Goal: Task Accomplishment & Management: Manage account settings

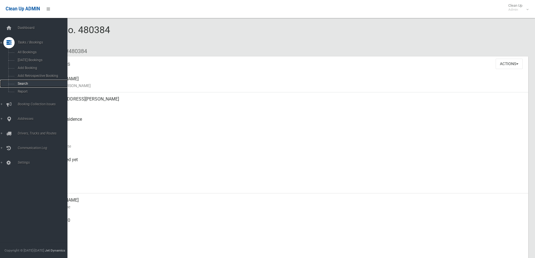
click at [26, 81] on link "Search" at bounding box center [36, 84] width 72 height 8
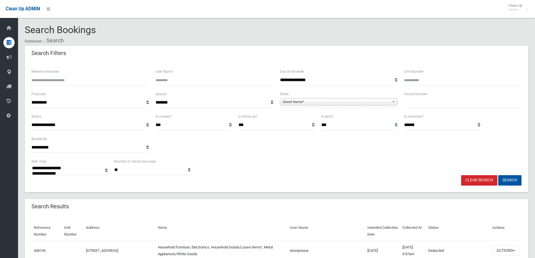
select select
click at [411, 108] on input "text" at bounding box center [462, 102] width 117 height 10
click at [259, 202] on div "Search Results" at bounding box center [276, 207] width 503 height 16
click at [411, 105] on input "text" at bounding box center [462, 102] width 117 height 10
type input "*"
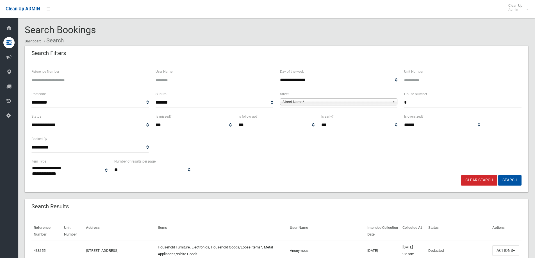
click at [368, 100] on span "Street Name*" at bounding box center [335, 102] width 107 height 7
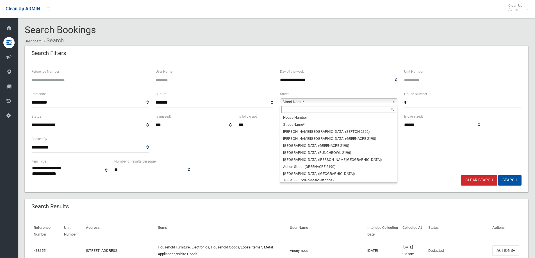
click at [313, 111] on input "text" at bounding box center [338, 109] width 115 height 7
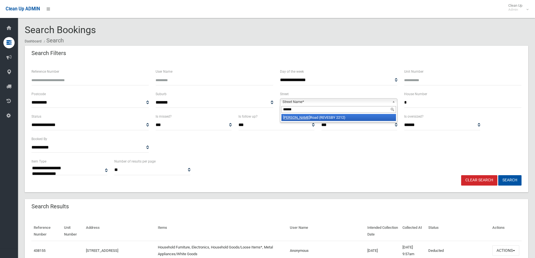
type input "******"
click at [315, 119] on li "Lester Road (REVESBY 2212)" at bounding box center [338, 117] width 115 height 7
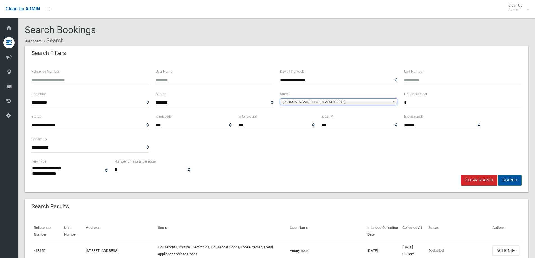
click at [513, 179] on button "Search" at bounding box center [509, 180] width 23 height 10
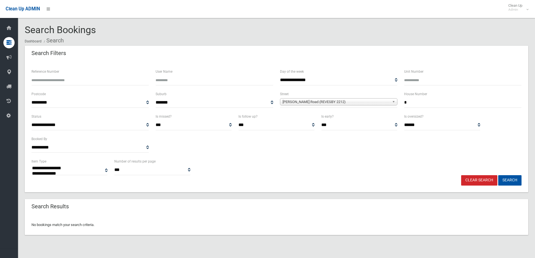
select select
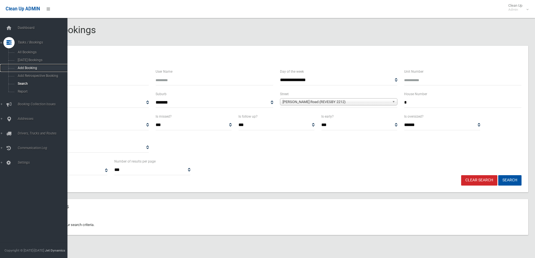
click at [31, 68] on span "Add Booking" at bounding box center [41, 68] width 51 height 4
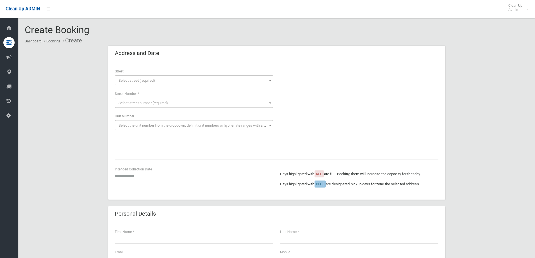
click at [141, 77] on span "Select street (required)" at bounding box center [194, 81] width 156 height 8
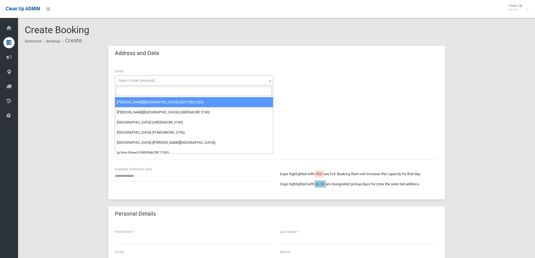
click at [135, 92] on input "search" at bounding box center [194, 91] width 156 height 10
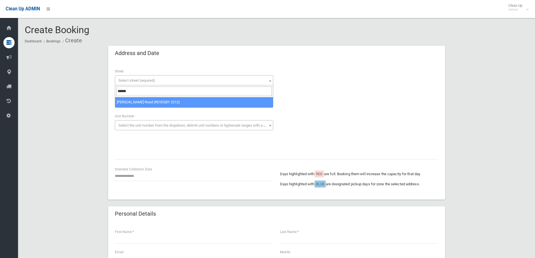
type input "******"
select select "****"
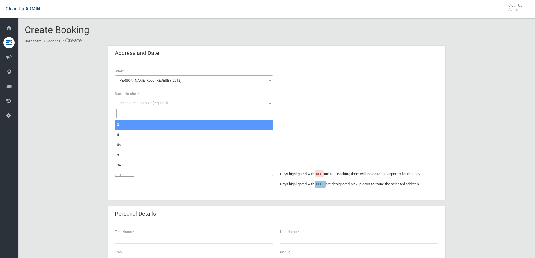
click at [119, 119] on span at bounding box center [194, 114] width 158 height 12
select select "*"
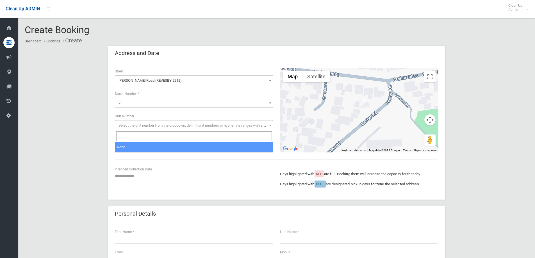
click at [187, 129] on span "Select the unit number from the dropdown, delimit unit numbers or hyphenate ran…" at bounding box center [194, 126] width 156 height 8
select select "*"
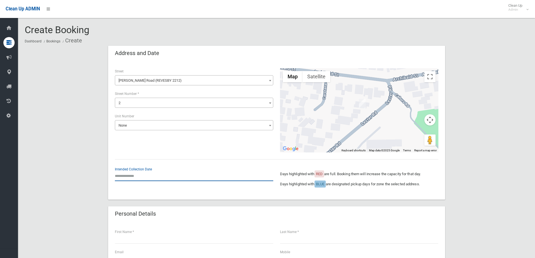
click at [128, 177] on input "text" at bounding box center [194, 176] width 158 height 10
drag, startPoint x: 61, startPoint y: 0, endPoint x: 73, endPoint y: 79, distance: 79.8
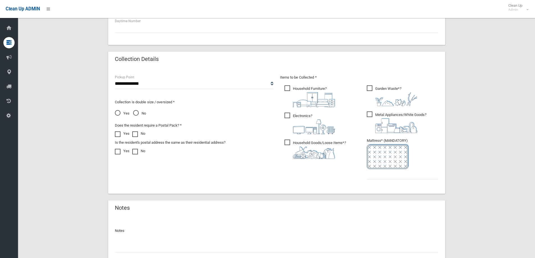
scroll to position [253, 0]
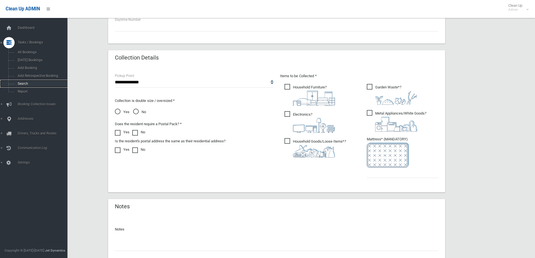
click at [24, 81] on link "Search" at bounding box center [36, 84] width 72 height 8
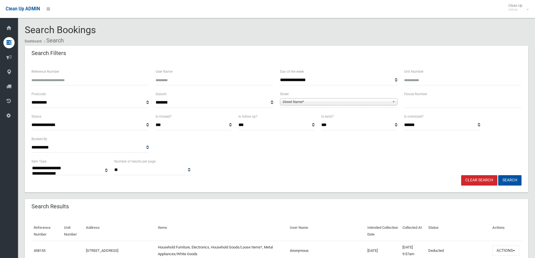
select select
click at [215, 207] on div "Search Results" at bounding box center [276, 207] width 503 height 16
click at [165, 214] on div "Search Results" at bounding box center [276, 207] width 503 height 16
click at [428, 103] on input "text" at bounding box center [462, 102] width 117 height 10
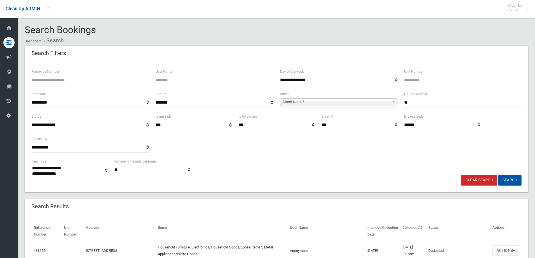
type input "**"
click at [311, 101] on span "Street Name*" at bounding box center [335, 102] width 107 height 7
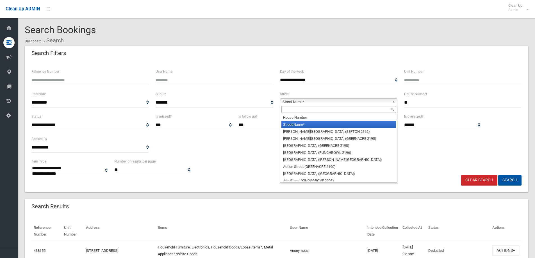
click at [304, 112] on input "text" at bounding box center [338, 109] width 115 height 7
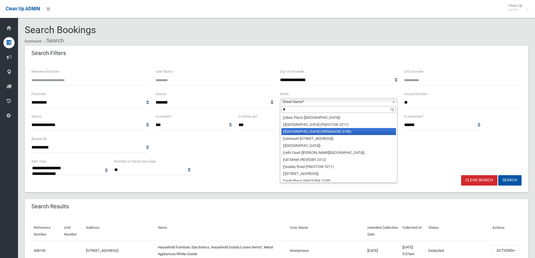
type input "**"
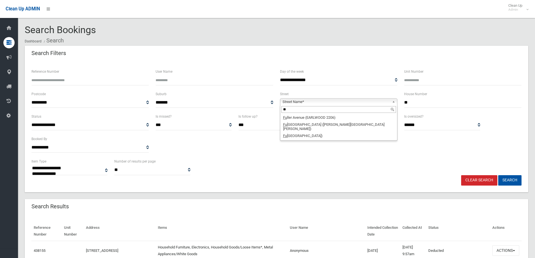
drag, startPoint x: 300, startPoint y: 110, endPoint x: 241, endPoint y: 106, distance: 58.8
click at [241, 106] on div "**********" at bounding box center [276, 102] width 497 height 22
click at [289, 102] on span "Street Name*" at bounding box center [335, 102] width 107 height 7
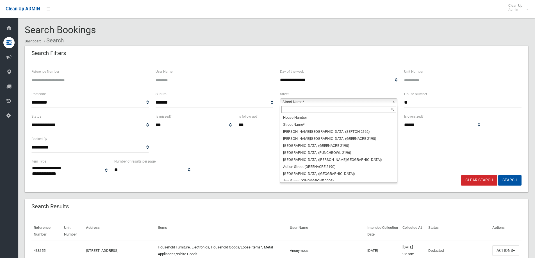
click at [290, 110] on input "text" at bounding box center [338, 109] width 115 height 7
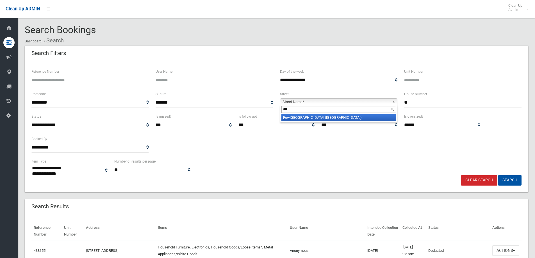
type input "***"
click at [305, 118] on li "Few trell Avenue (REVESBY HEIGHTS 2212)" at bounding box center [338, 117] width 115 height 7
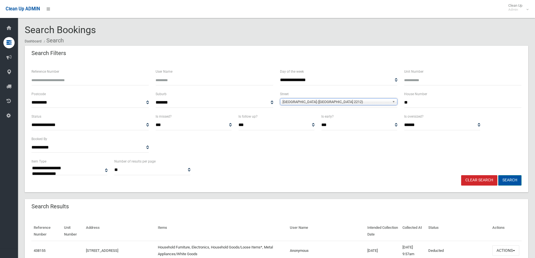
click at [509, 184] on button "Search" at bounding box center [509, 180] width 23 height 10
click at [509, 183] on button "Search" at bounding box center [509, 180] width 23 height 10
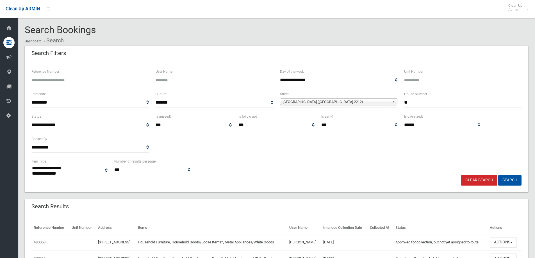
select select
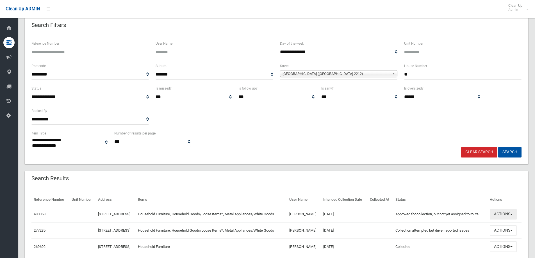
click at [503, 220] on button "Actions" at bounding box center [503, 214] width 27 height 10
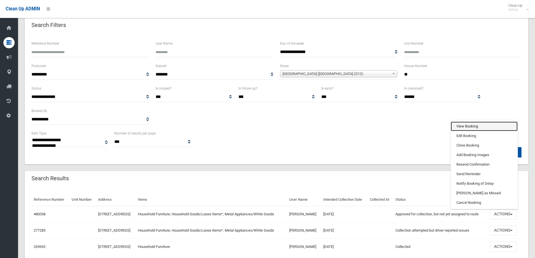
click at [474, 131] on link "View Booking" at bounding box center [484, 127] width 67 height 10
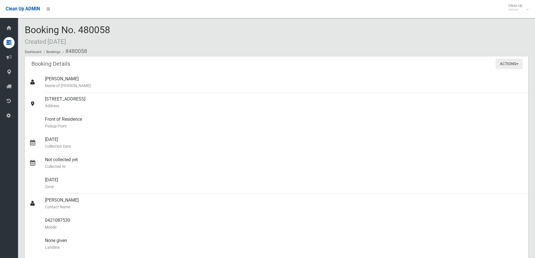
click at [509, 60] on button "Actions" at bounding box center [509, 64] width 27 height 10
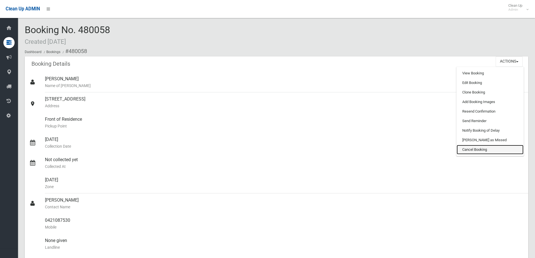
click at [466, 150] on link "Cancel Booking" at bounding box center [490, 150] width 67 height 10
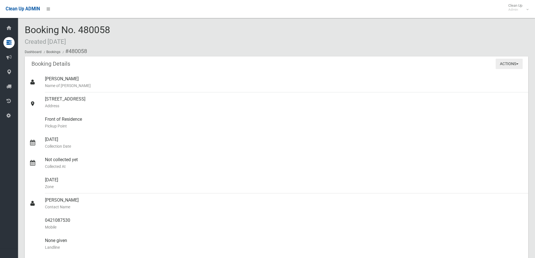
click at [508, 69] on button "Actions" at bounding box center [509, 64] width 27 height 10
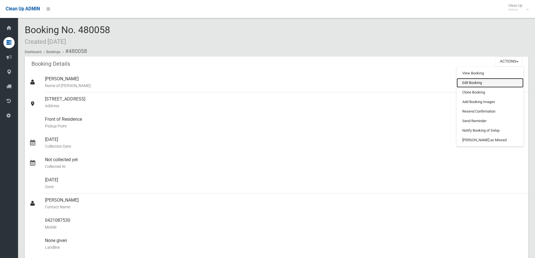
click at [467, 83] on link "Edit Booking" at bounding box center [490, 83] width 67 height 10
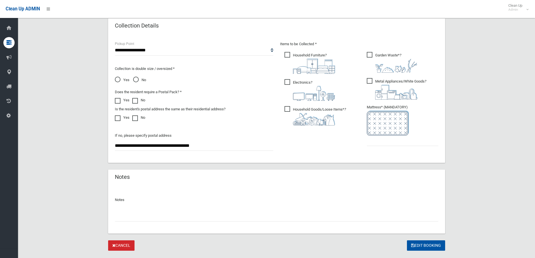
scroll to position [298, 0]
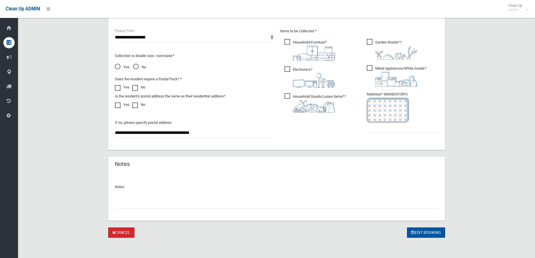
click at [146, 201] on input "text" at bounding box center [276, 203] width 323 height 10
click at [388, 128] on input "text" at bounding box center [403, 128] width 72 height 10
type input "*"
click at [247, 200] on input "text" at bounding box center [276, 203] width 323 height 10
paste input "**********"
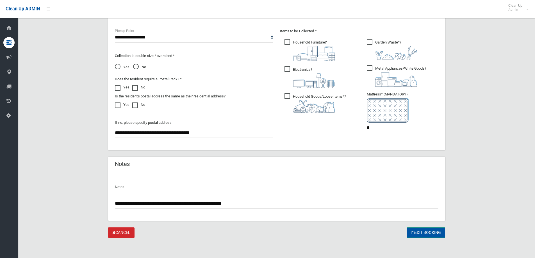
type input "**********"
click at [434, 232] on button "Edit Booking" at bounding box center [426, 232] width 38 height 10
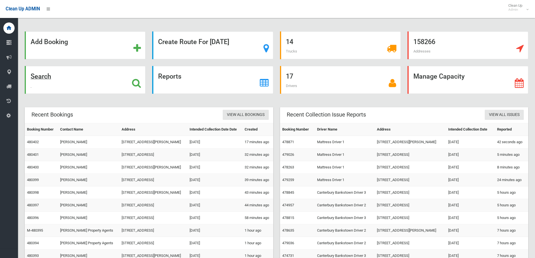
click at [98, 82] on div "Search" at bounding box center [85, 80] width 121 height 28
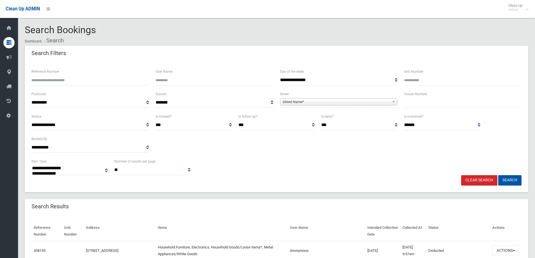
select select
click at [411, 104] on input "text" at bounding box center [462, 102] width 117 height 10
type input "**"
click at [317, 104] on span "Street Name*" at bounding box center [335, 102] width 107 height 7
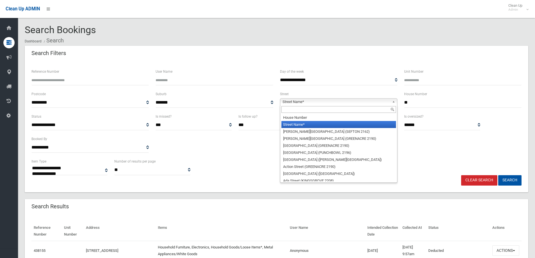
click at [312, 111] on input "text" at bounding box center [338, 109] width 115 height 7
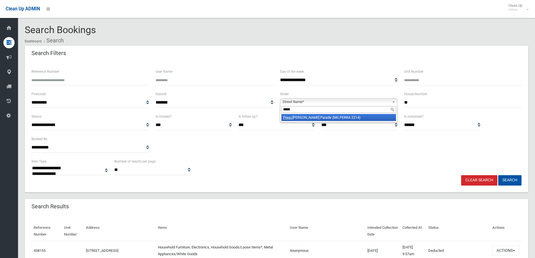
type input "*****"
click at [308, 117] on li "Presc ott Parade (MILPERRA 2214)" at bounding box center [338, 117] width 115 height 7
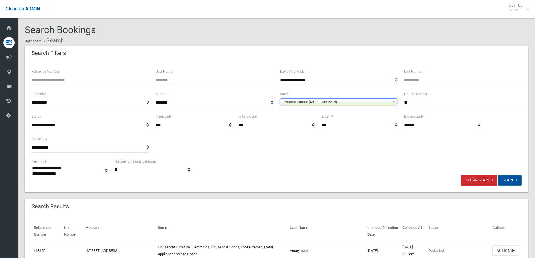
click at [513, 181] on button "Search" at bounding box center [509, 180] width 23 height 10
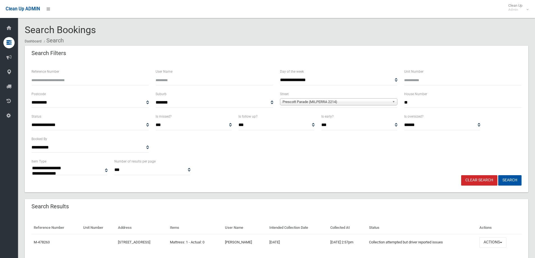
select select
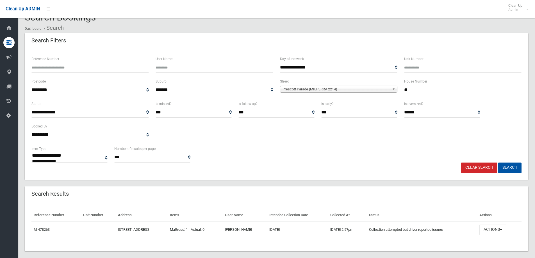
scroll to position [19, 0]
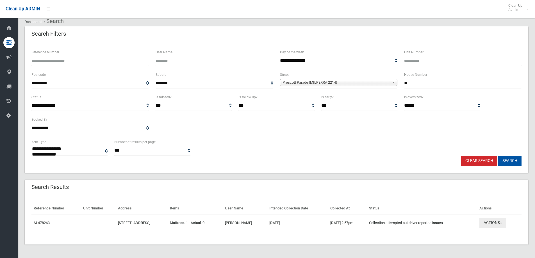
click at [495, 224] on button "Actions" at bounding box center [492, 223] width 27 height 10
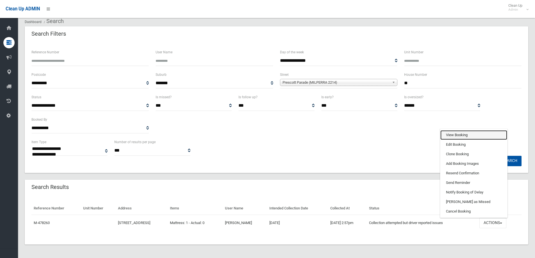
click at [456, 135] on link "View Booking" at bounding box center [473, 135] width 67 height 10
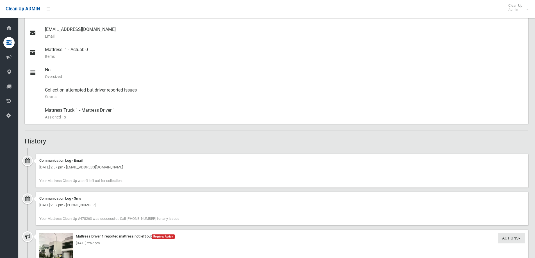
scroll to position [309, 0]
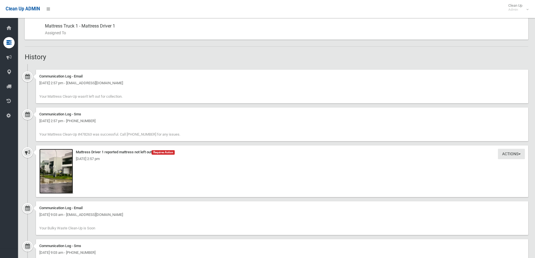
click at [55, 177] on img at bounding box center [56, 171] width 34 height 45
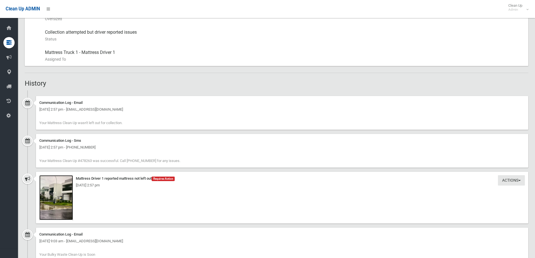
scroll to position [337, 0]
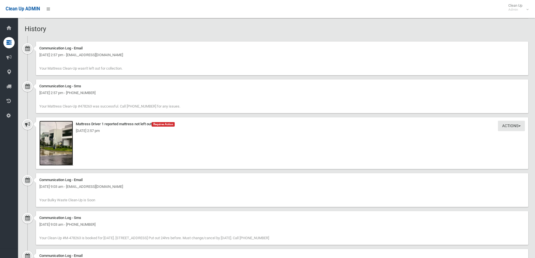
click at [56, 149] on img at bounding box center [56, 143] width 34 height 45
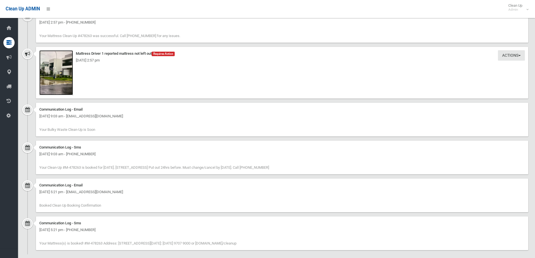
scroll to position [414, 0]
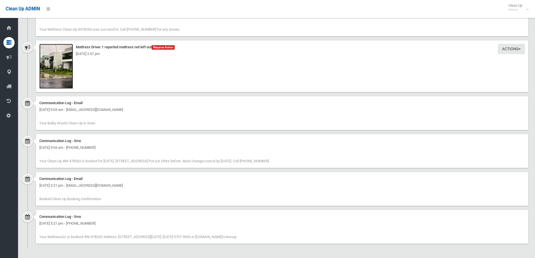
click at [64, 79] on img at bounding box center [56, 66] width 34 height 45
click at [58, 63] on img at bounding box center [56, 66] width 34 height 45
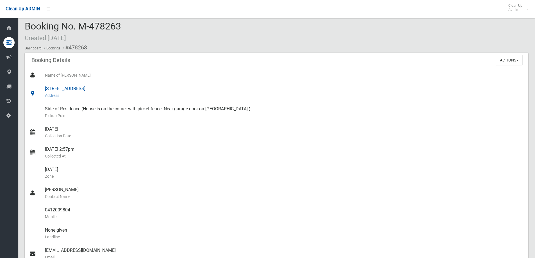
scroll to position [0, 0]
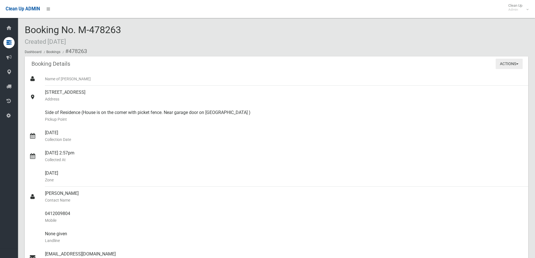
click at [503, 61] on button "Actions" at bounding box center [509, 64] width 27 height 10
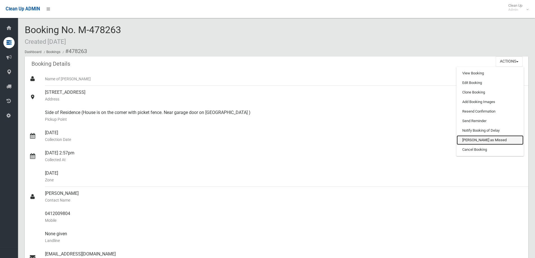
click at [481, 143] on link "Mark as Missed" at bounding box center [490, 140] width 67 height 10
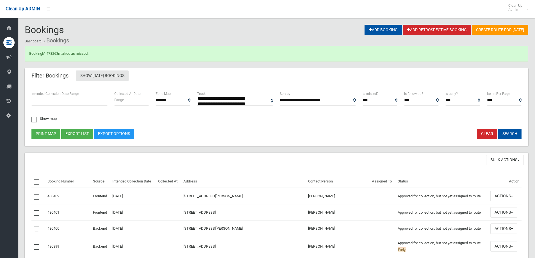
select select
click at [58, 54] on link "M-478263" at bounding box center [50, 53] width 16 height 4
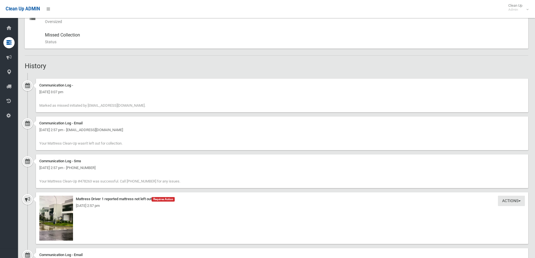
scroll to position [337, 0]
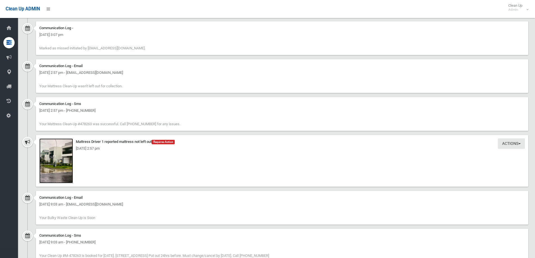
click at [62, 155] on img at bounding box center [56, 160] width 34 height 45
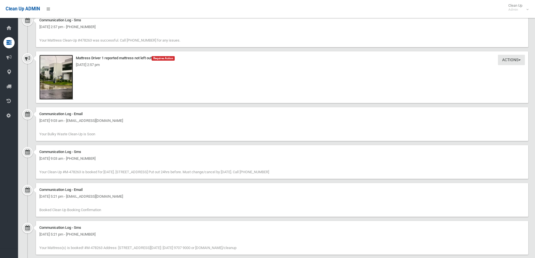
scroll to position [421, 0]
click at [61, 82] on img at bounding box center [56, 76] width 34 height 45
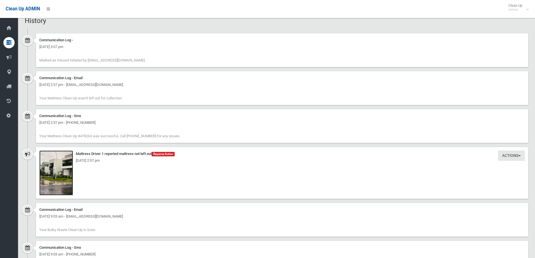
scroll to position [393, 0]
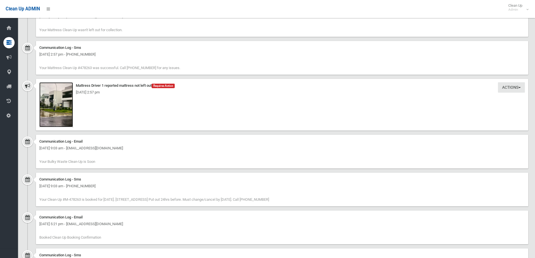
click at [65, 108] on img at bounding box center [56, 104] width 34 height 45
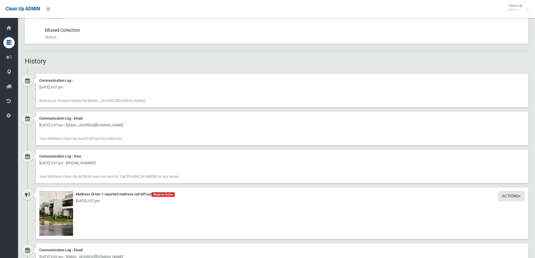
scroll to position [337, 0]
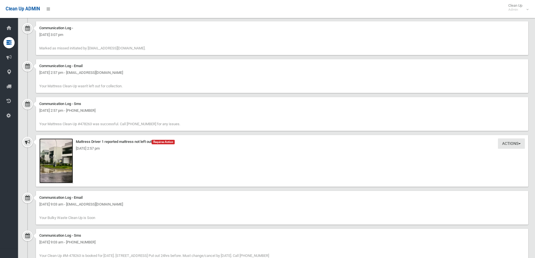
click at [64, 160] on img at bounding box center [56, 160] width 34 height 45
drag, startPoint x: 184, startPoint y: 155, endPoint x: 184, endPoint y: 158, distance: 3.1
click at [184, 158] on div "Actions Take Action Mattress Driver 1 reported mattress not left out Requires A…" at bounding box center [282, 161] width 492 height 52
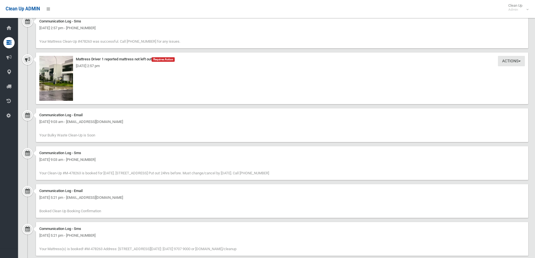
scroll to position [421, 0]
click at [60, 64] on div "[DATE] 2:57 pm" at bounding box center [282, 64] width 486 height 7
click at [58, 71] on img at bounding box center [56, 76] width 34 height 45
click at [66, 84] on img at bounding box center [56, 76] width 34 height 45
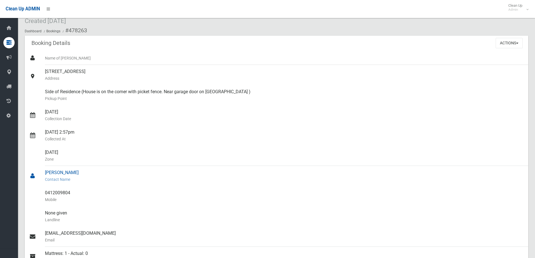
scroll to position [0, 0]
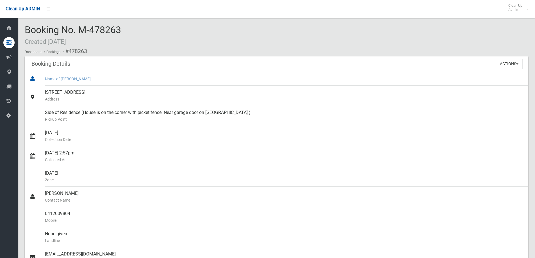
click at [96, 75] on div "Name of [PERSON_NAME]" at bounding box center [284, 78] width 479 height 13
click at [149, 45] on div "Booking No. M-478263 Created 09/08/2025 Dashboard Bookings #478263" at bounding box center [276, 41] width 503 height 32
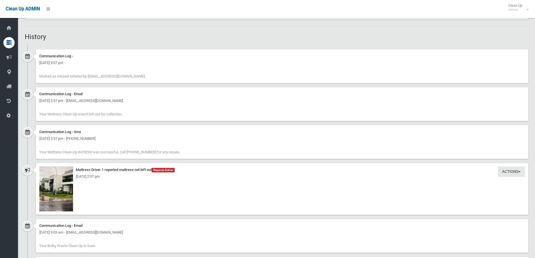
scroll to position [393, 0]
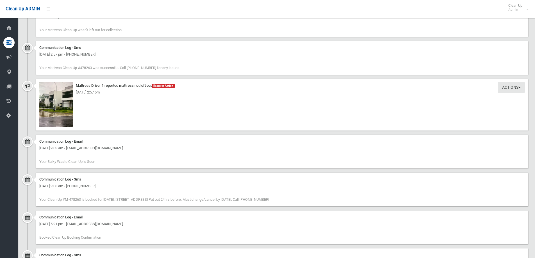
click at [153, 117] on div "Actions Take Action Mattress Driver 1 reported mattress not left out Requires A…" at bounding box center [282, 105] width 492 height 52
click at [105, 156] on div "Communication Log - Email Saturday 16th August 2025 - 9:03 am - rmoubarak@hotma…" at bounding box center [282, 152] width 492 height 34
click at [107, 115] on div "Actions Take Action Mattress Driver 1 reported mattress not left out Requires A…" at bounding box center [282, 105] width 492 height 52
click at [201, 133] on div "Actions Take Action Mattress Driver 1 reported mattress not left out Requires A…" at bounding box center [276, 107] width 503 height 56
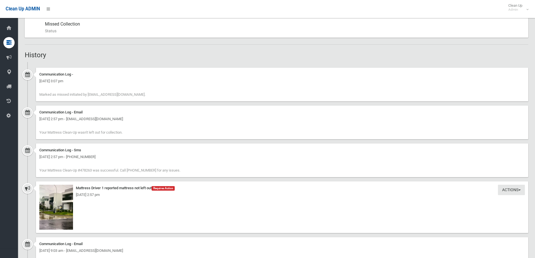
scroll to position [281, 0]
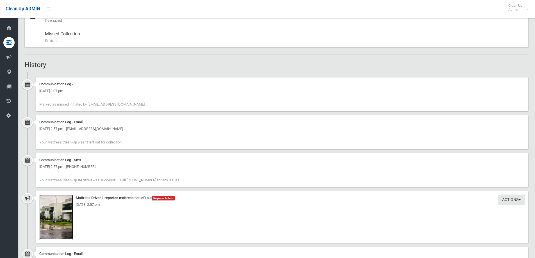
click at [55, 211] on img at bounding box center [56, 217] width 34 height 45
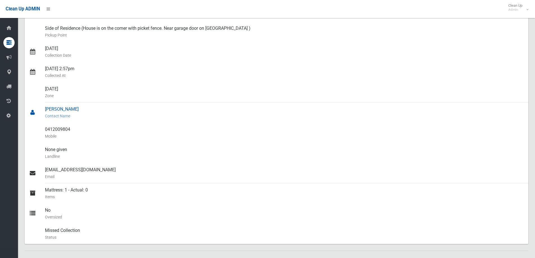
scroll to position [0, 0]
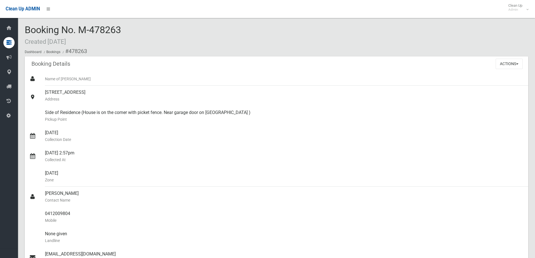
drag, startPoint x: 91, startPoint y: 31, endPoint x: 100, endPoint y: 31, distance: 8.7
click at [100, 31] on span "Booking No. M-478263 Created 09/08/2025" at bounding box center [73, 35] width 96 height 22
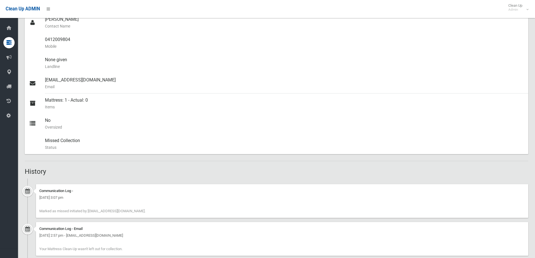
scroll to position [253, 0]
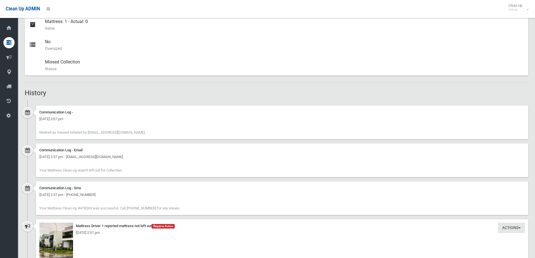
click at [66, 234] on div "[DATE] 2:57 pm" at bounding box center [282, 232] width 486 height 7
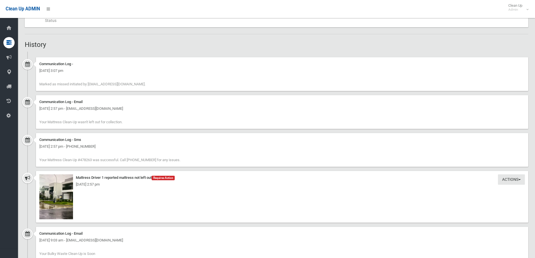
scroll to position [365, 0]
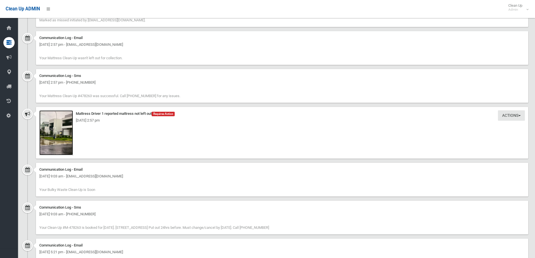
click at [63, 130] on img at bounding box center [56, 132] width 34 height 45
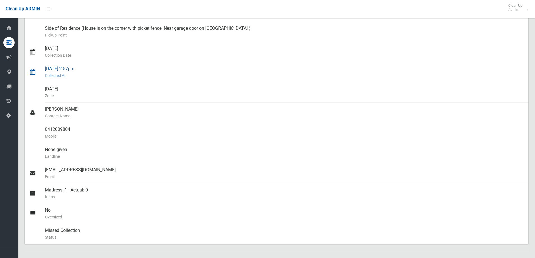
scroll to position [0, 0]
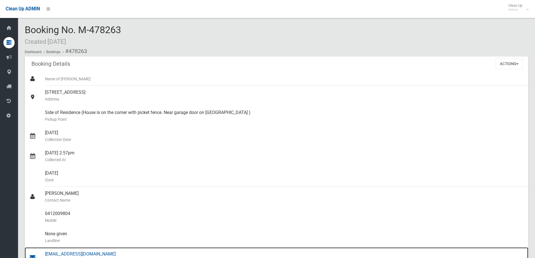
click at [205, 252] on div "rmoubarak@hotmail.com Email" at bounding box center [284, 257] width 479 height 20
